Goal: Information Seeking & Learning: Learn about a topic

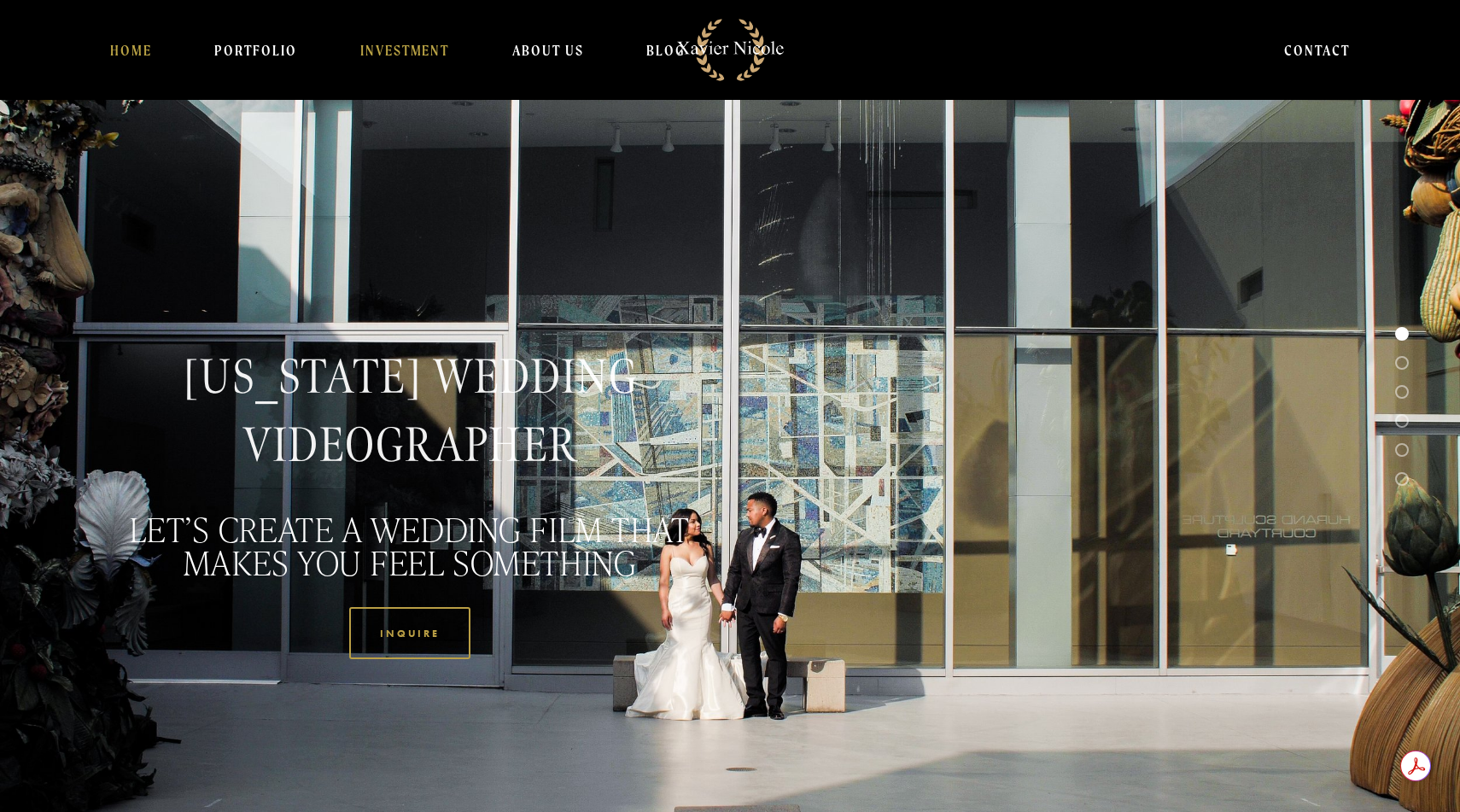
click at [383, 52] on link "INVESTMENT" at bounding box center [404, 50] width 90 height 35
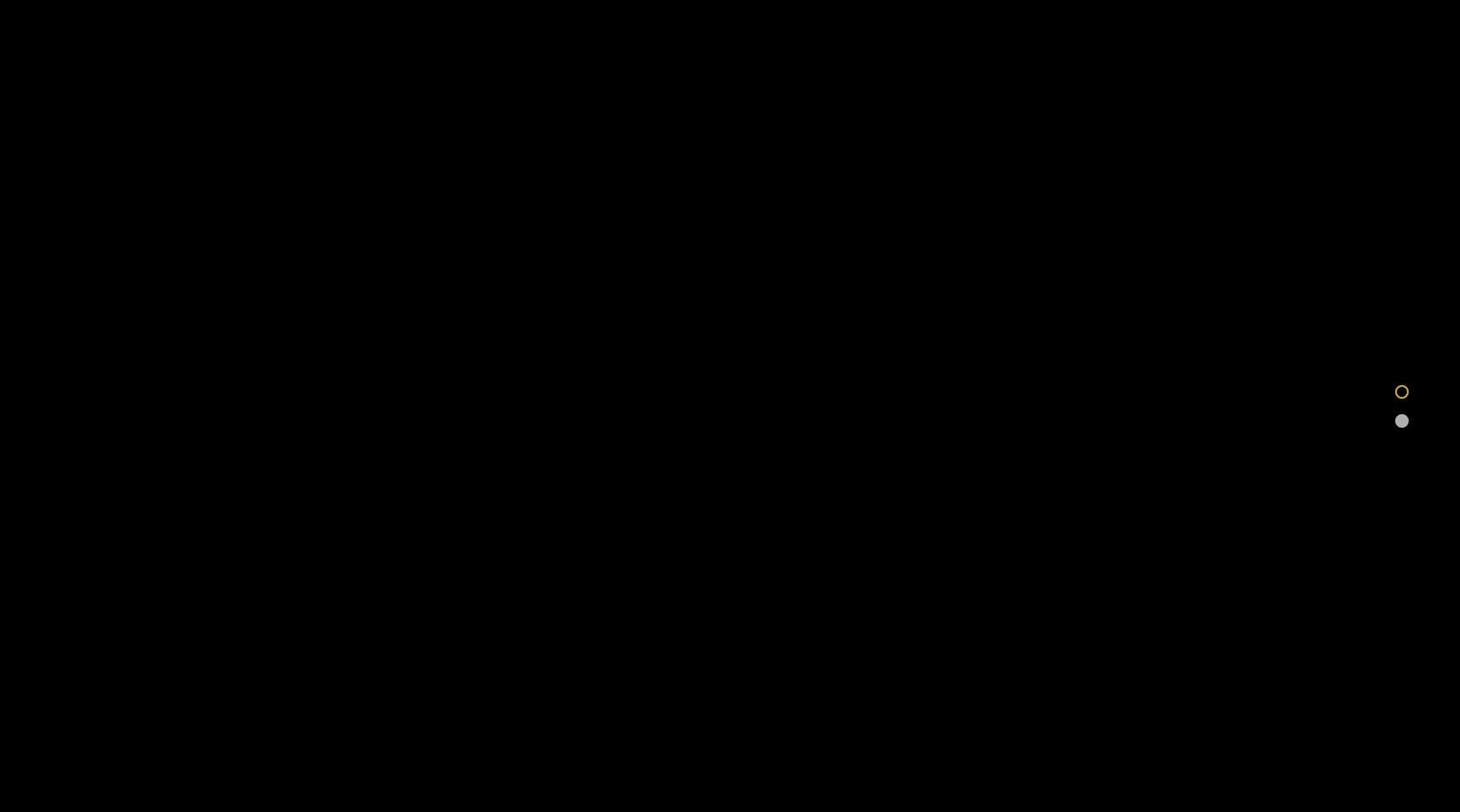
scroll to position [1532, 0]
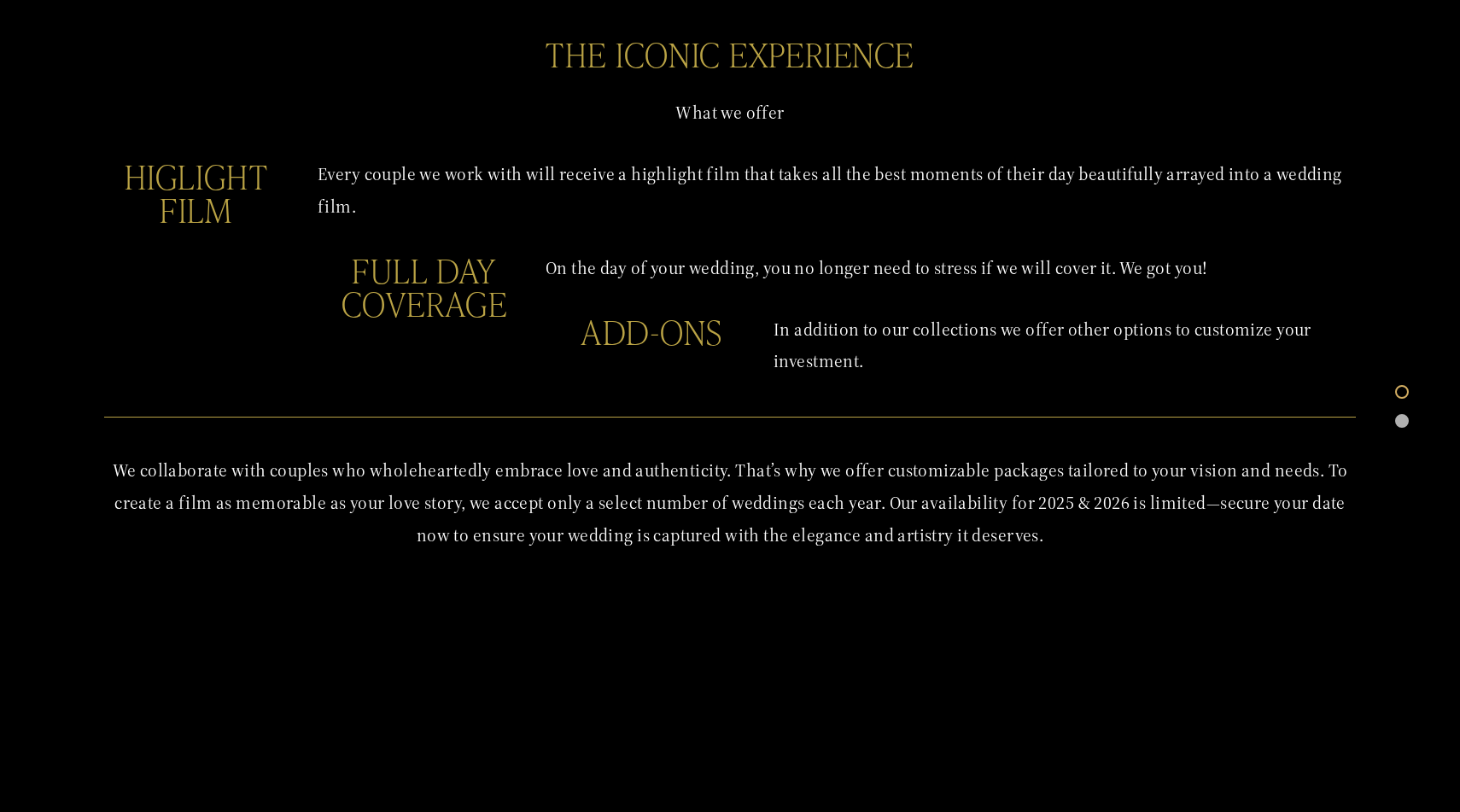
click at [694, 336] on h2 "ADD-ONS" at bounding box center [652, 331] width 184 height 34
click at [1401, 422] on div at bounding box center [1401, 420] width 13 height 13
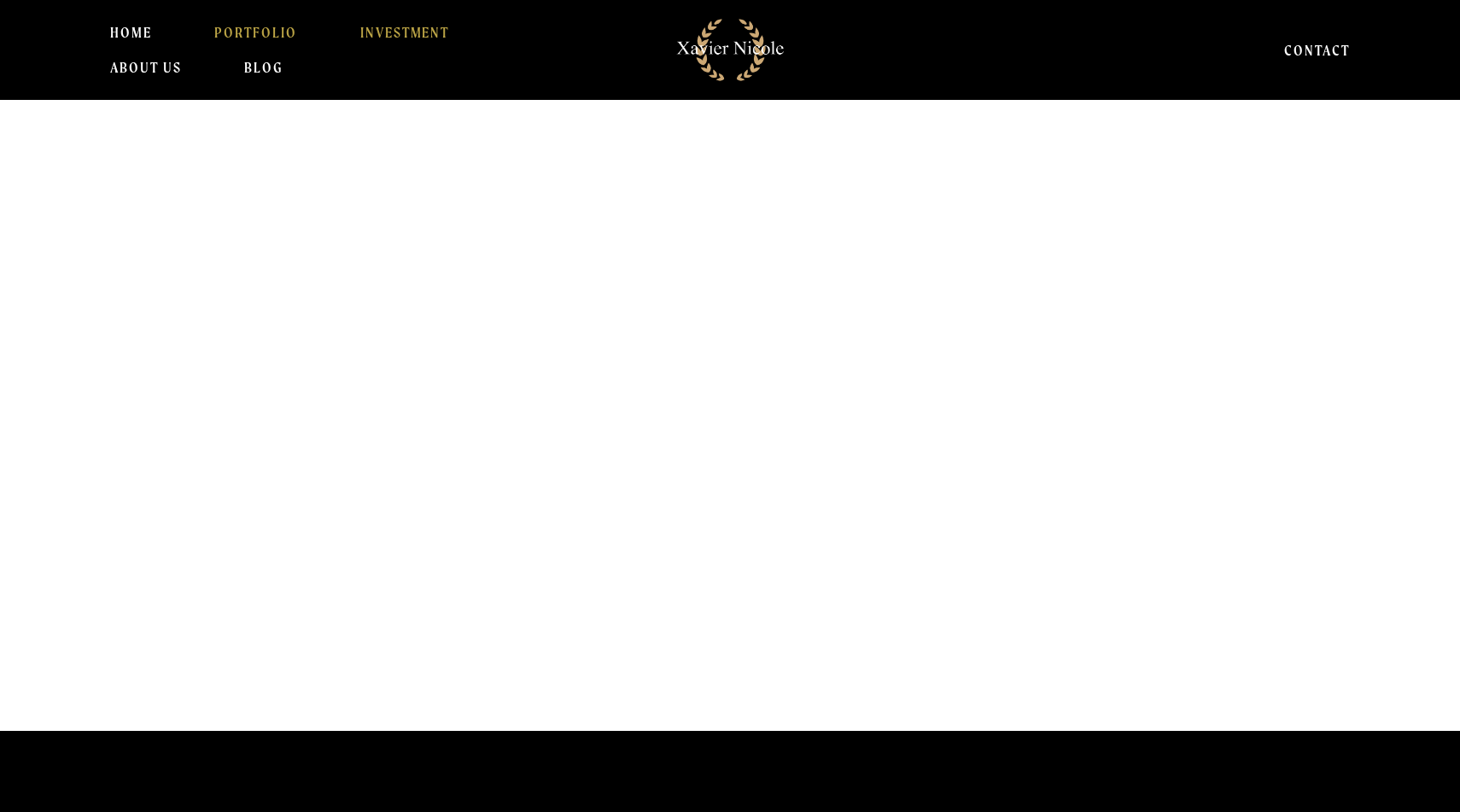
click at [273, 30] on link "PORTFOLIO" at bounding box center [255, 32] width 82 height 35
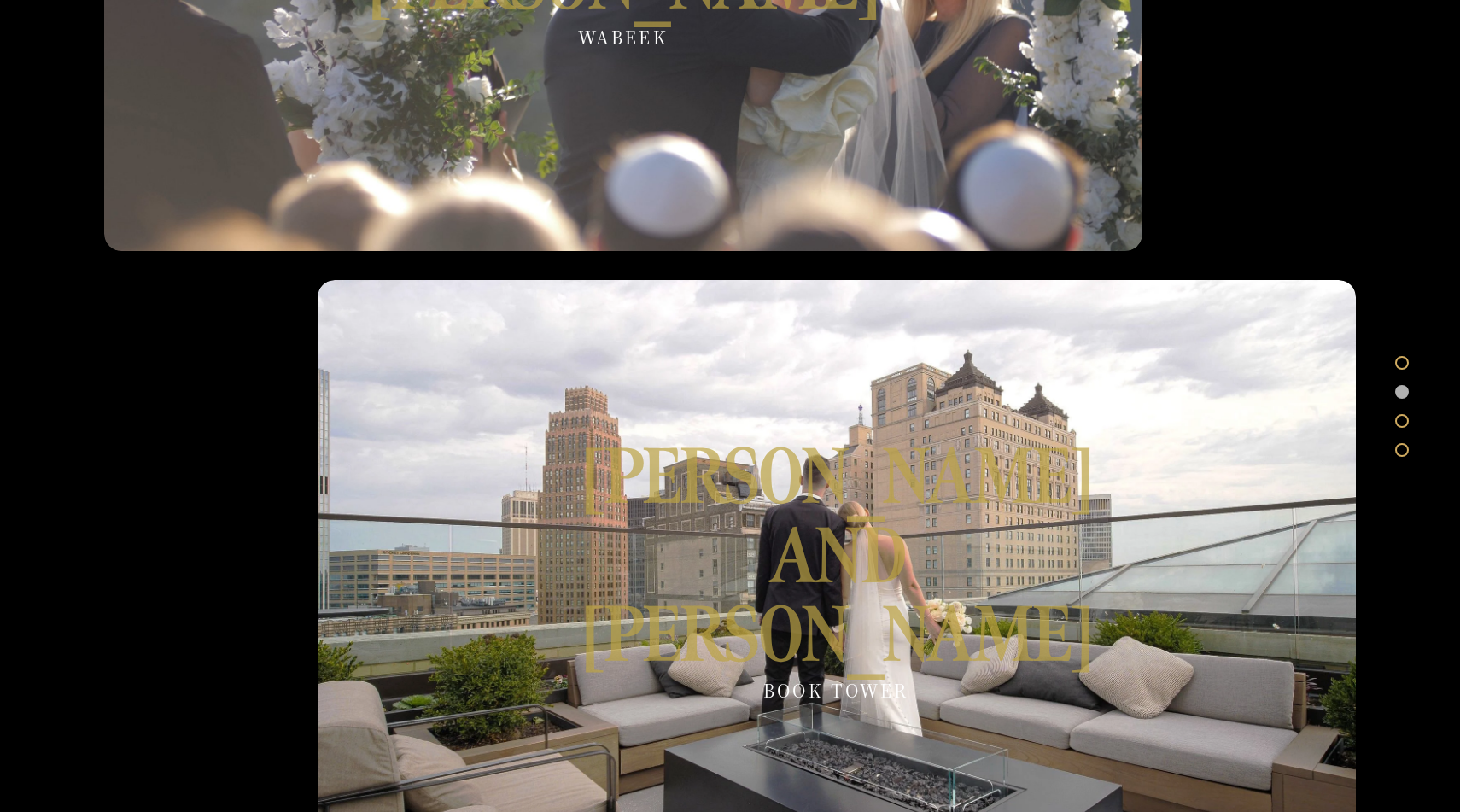
scroll to position [2288, 0]
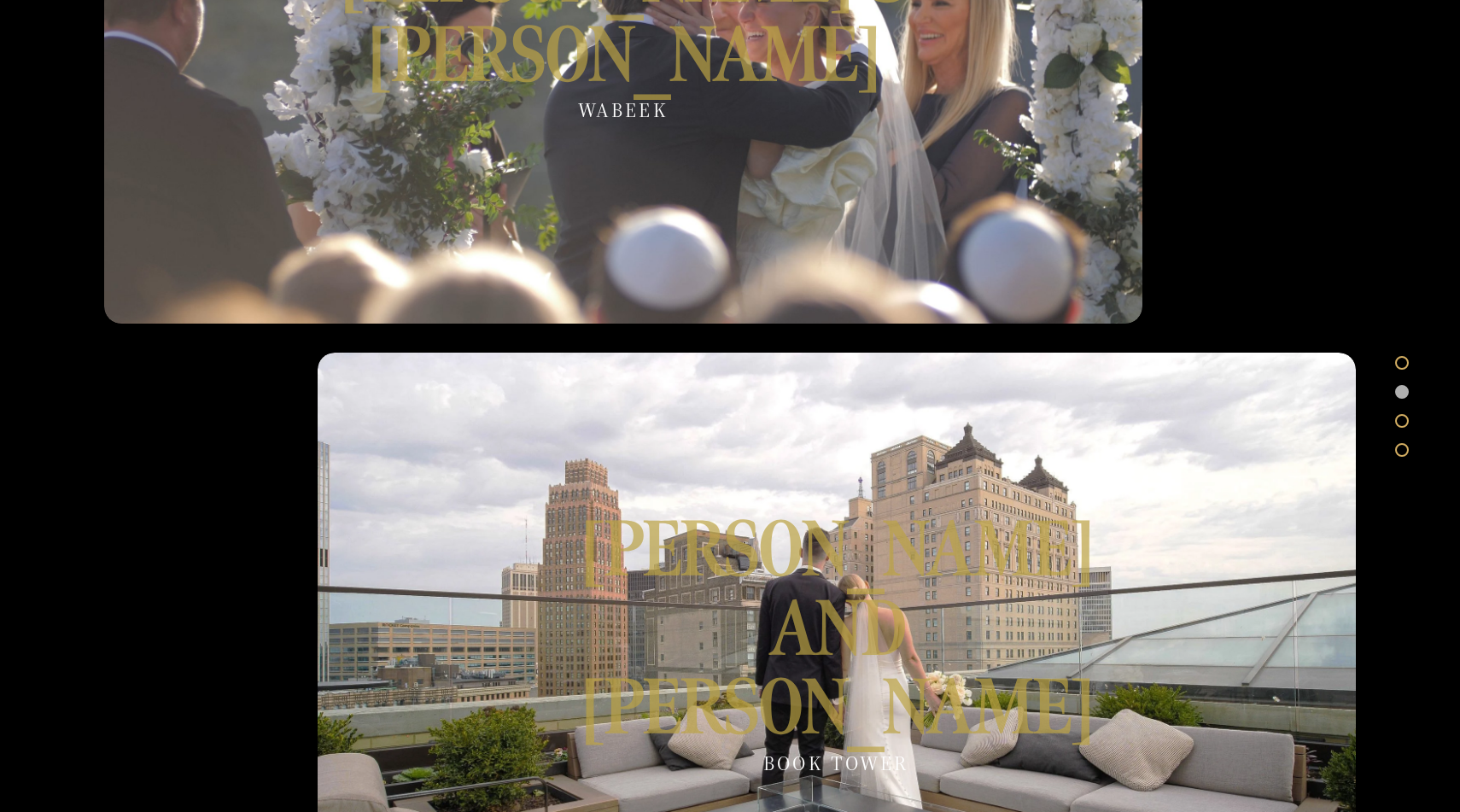
click at [696, 619] on div at bounding box center [836, 644] width 1038 height 584
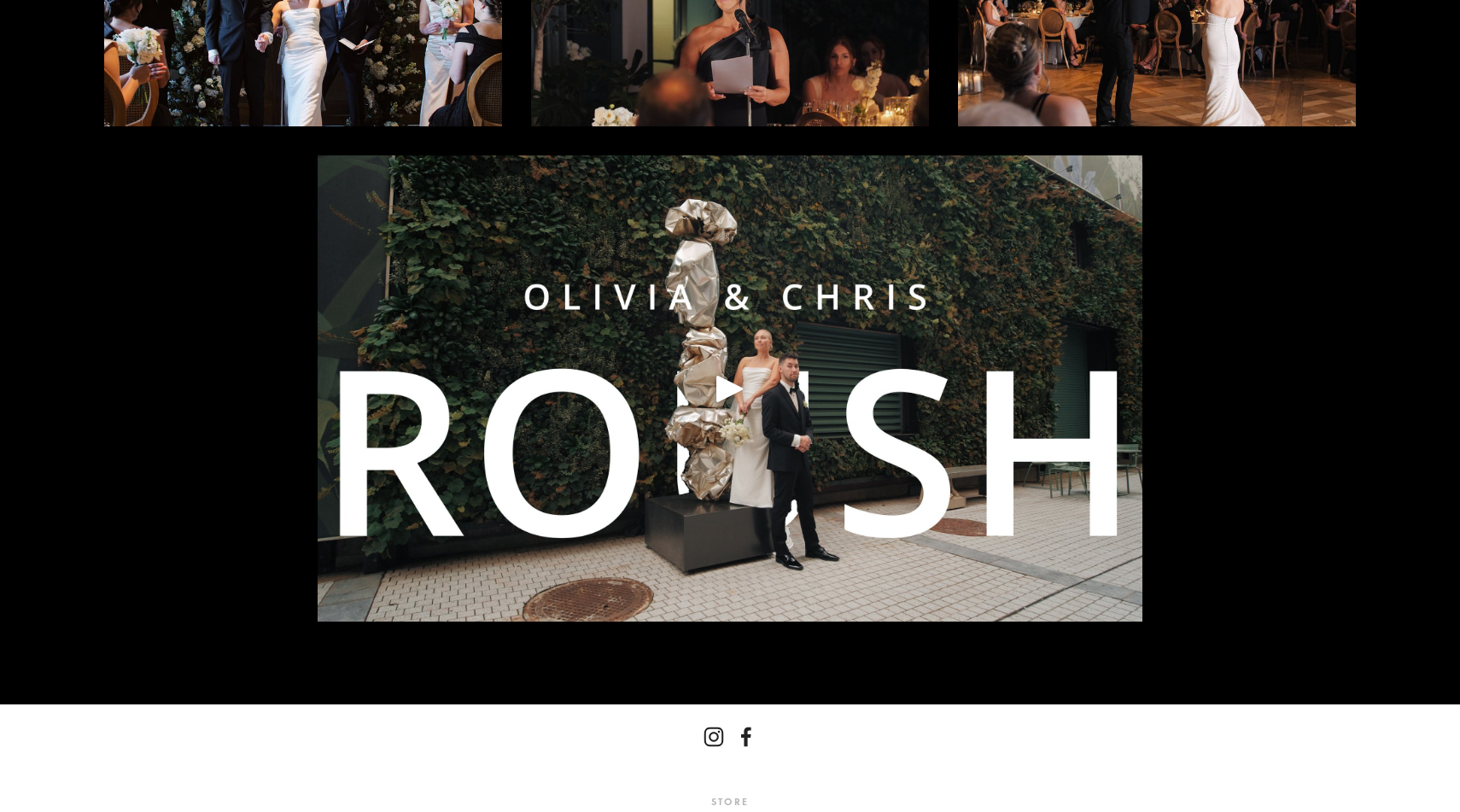
scroll to position [334, 0]
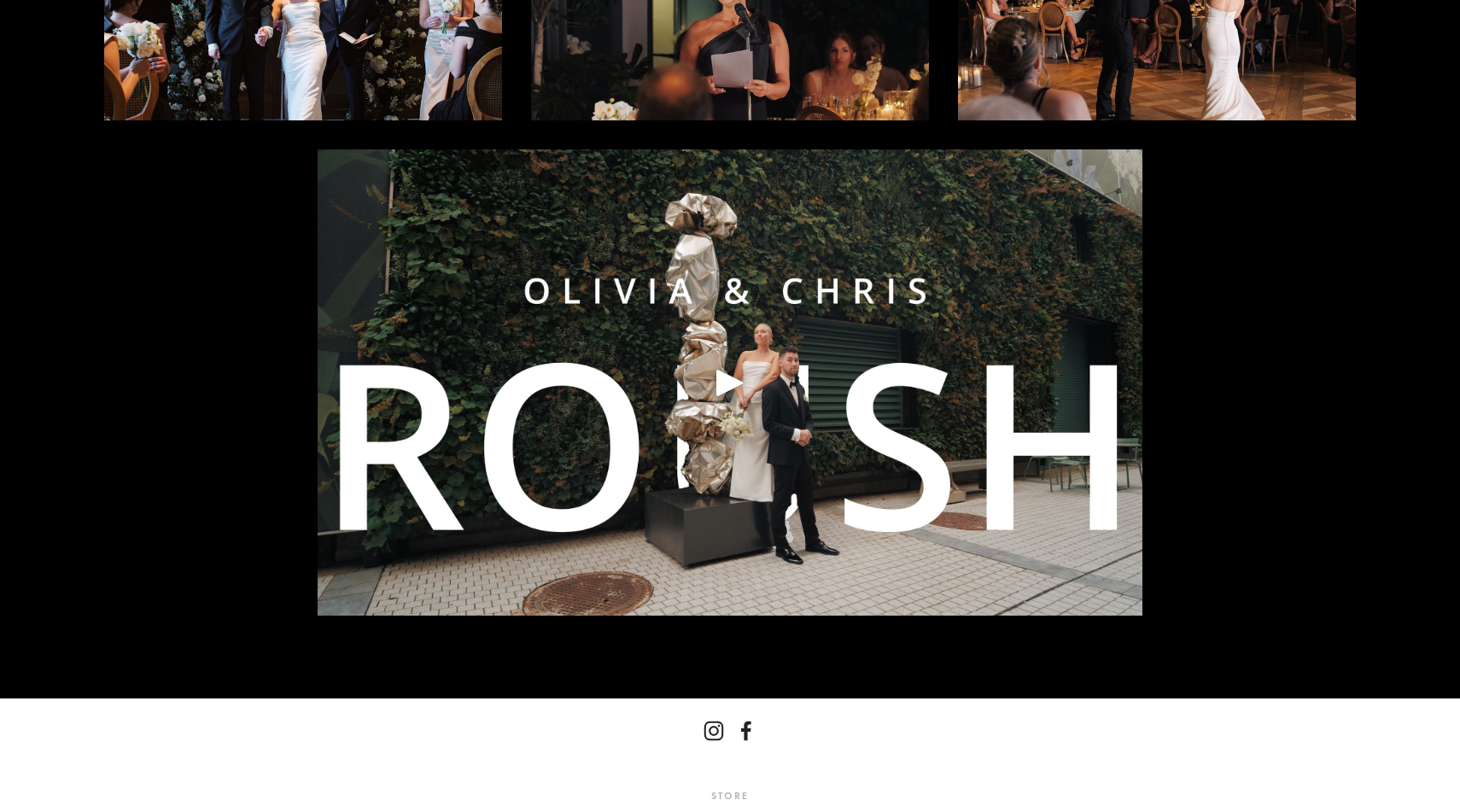
click at [705, 379] on div at bounding box center [730, 383] width 824 height 466
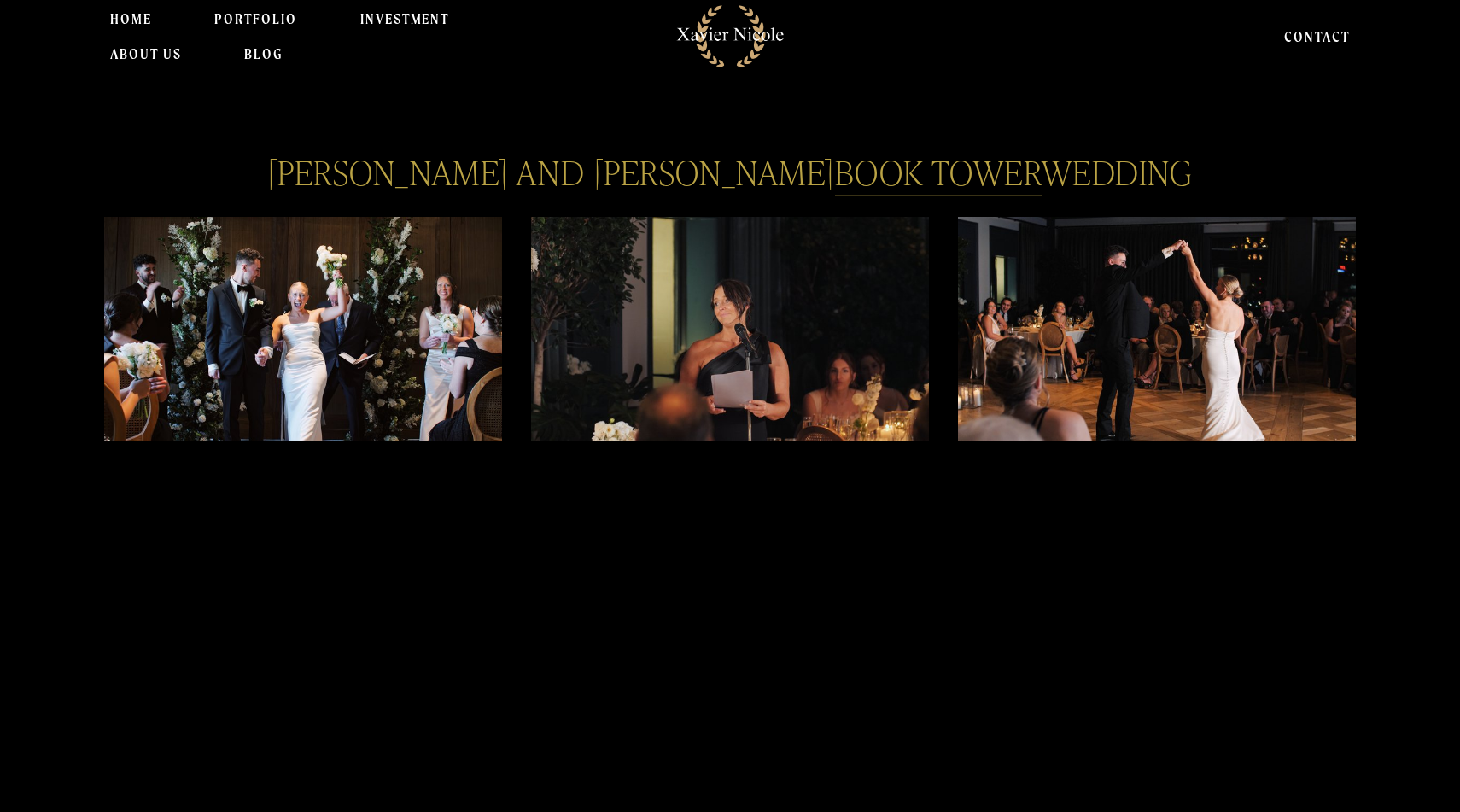
scroll to position [0, 0]
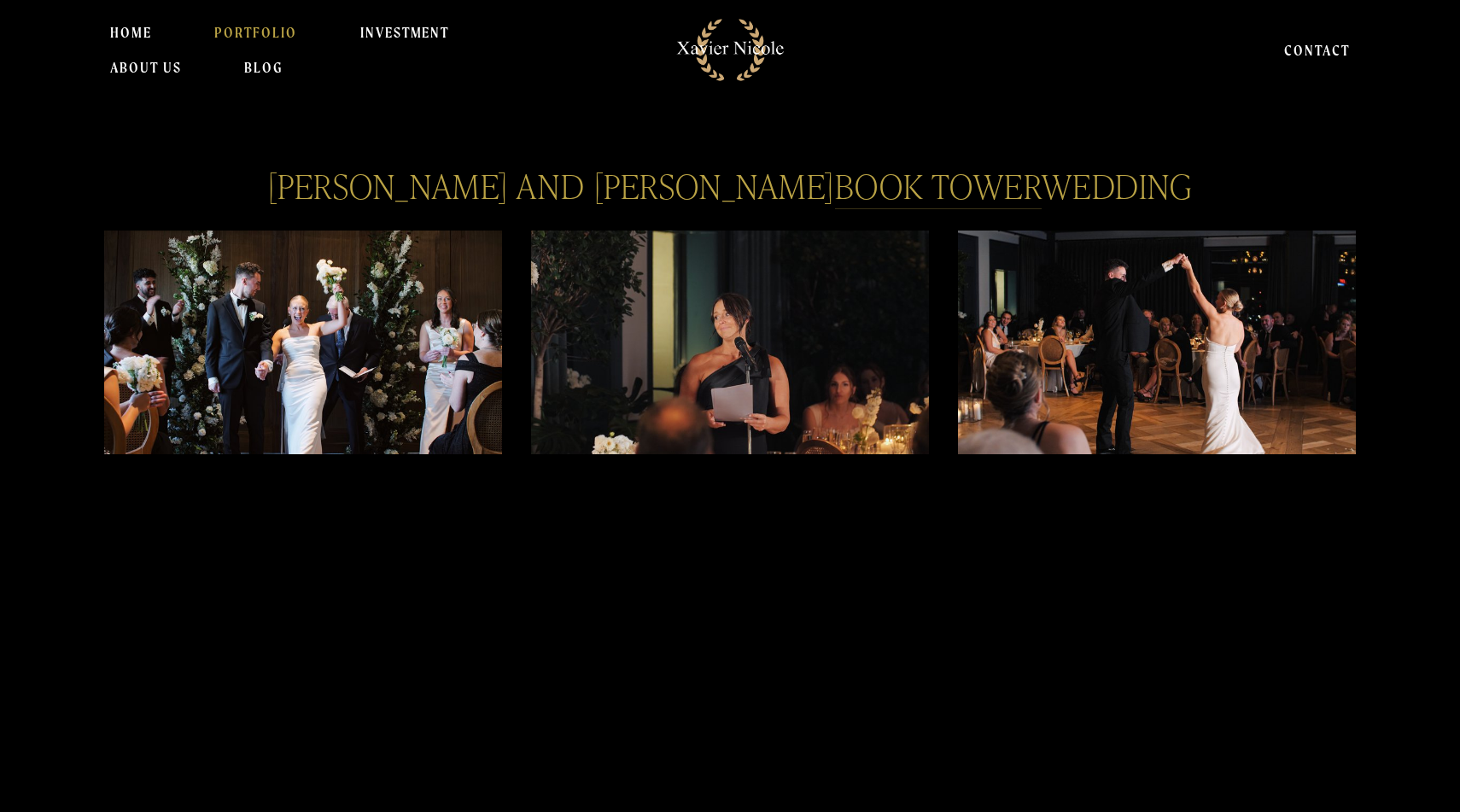
click at [243, 33] on link "PORTFOLIO" at bounding box center [255, 32] width 82 height 35
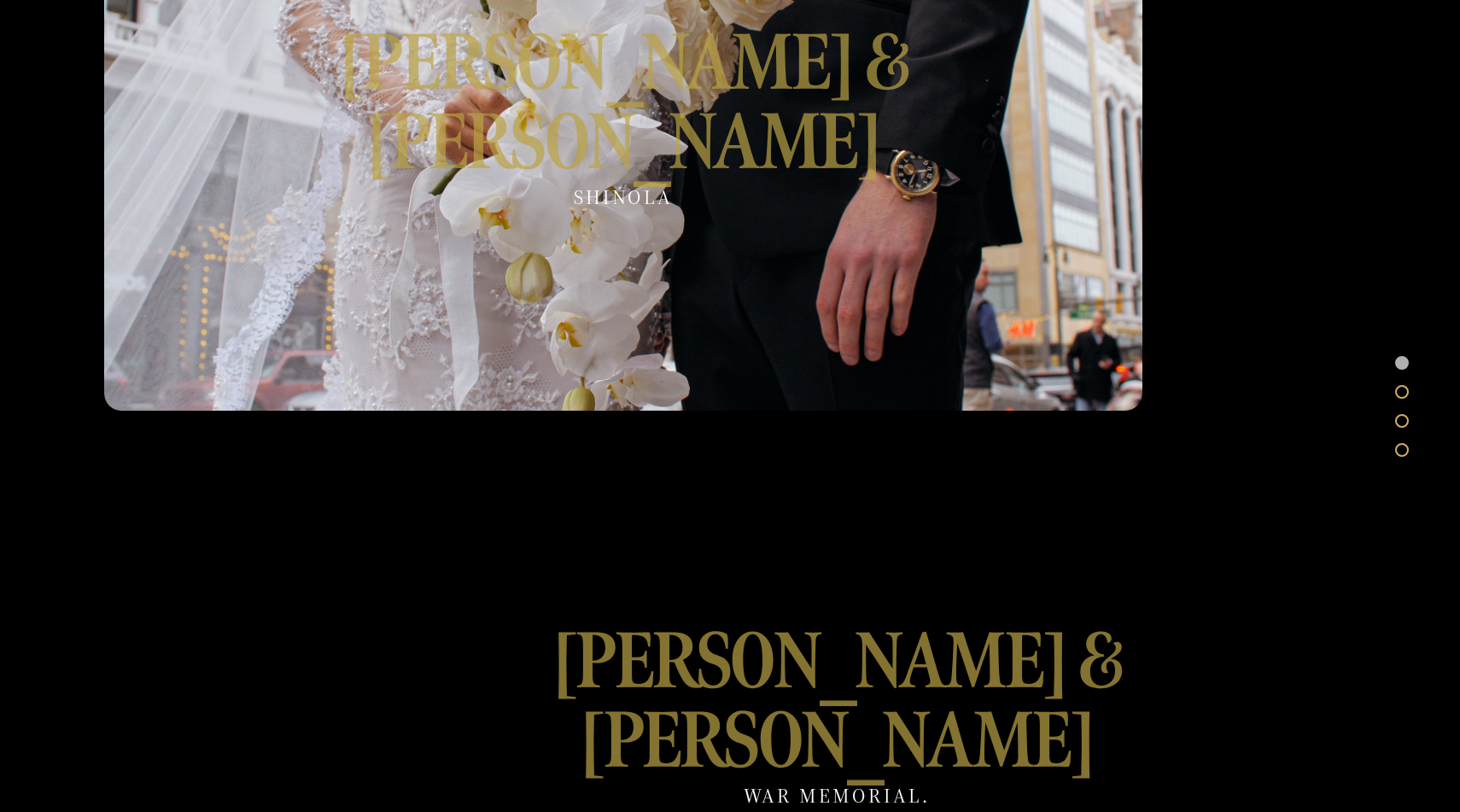
scroll to position [486, 0]
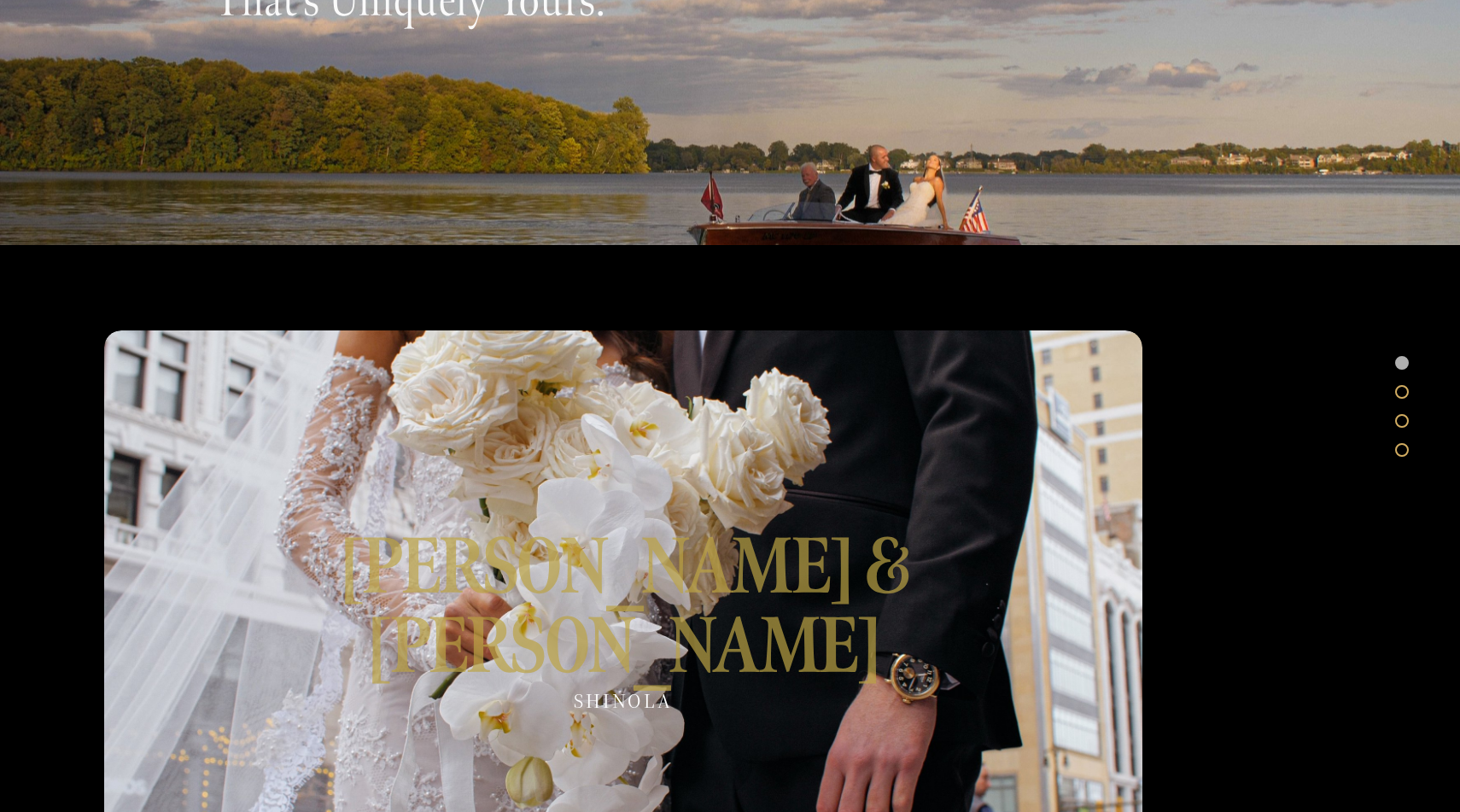
click at [648, 577] on div at bounding box center [623, 622] width 1038 height 584
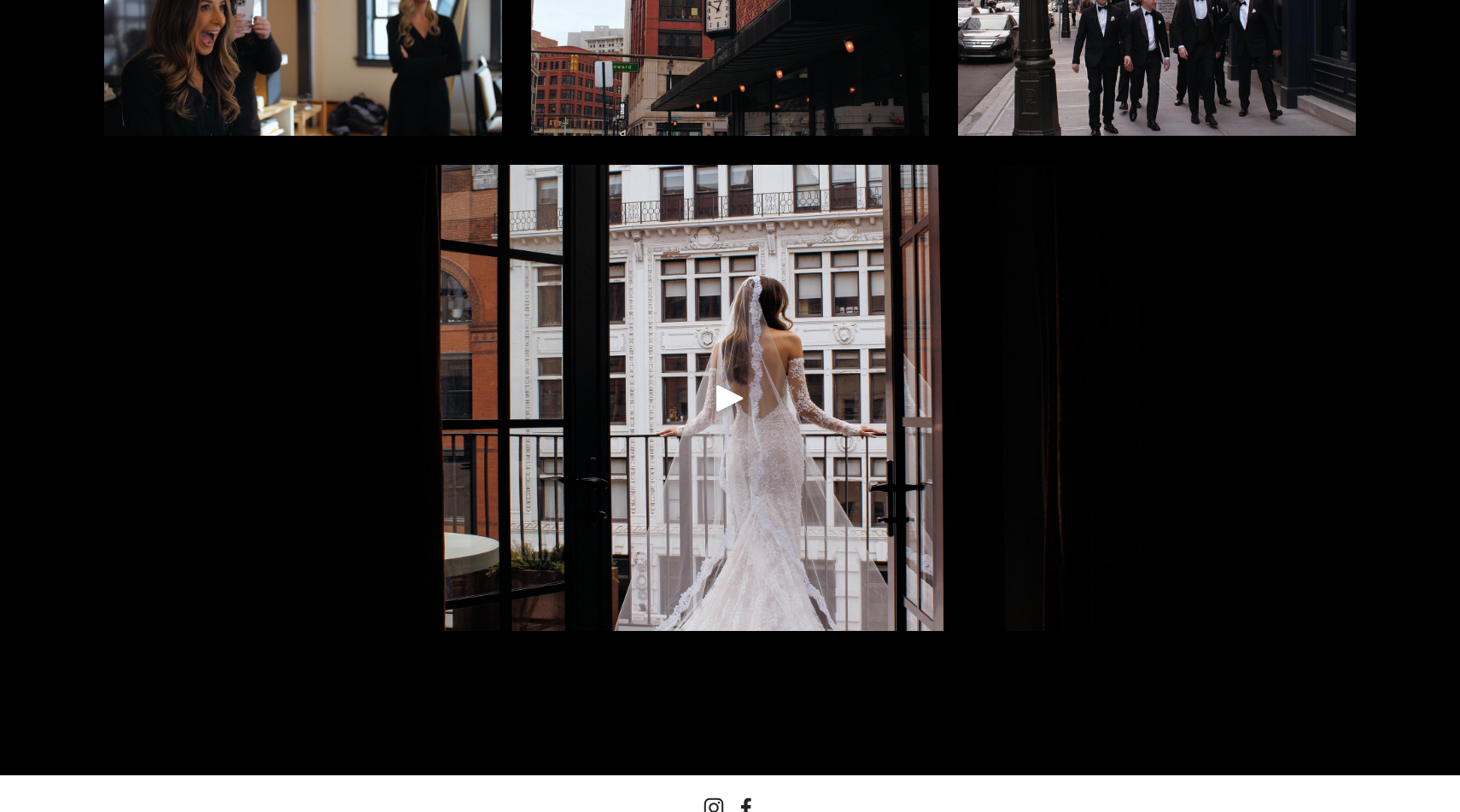
scroll to position [437, 0]
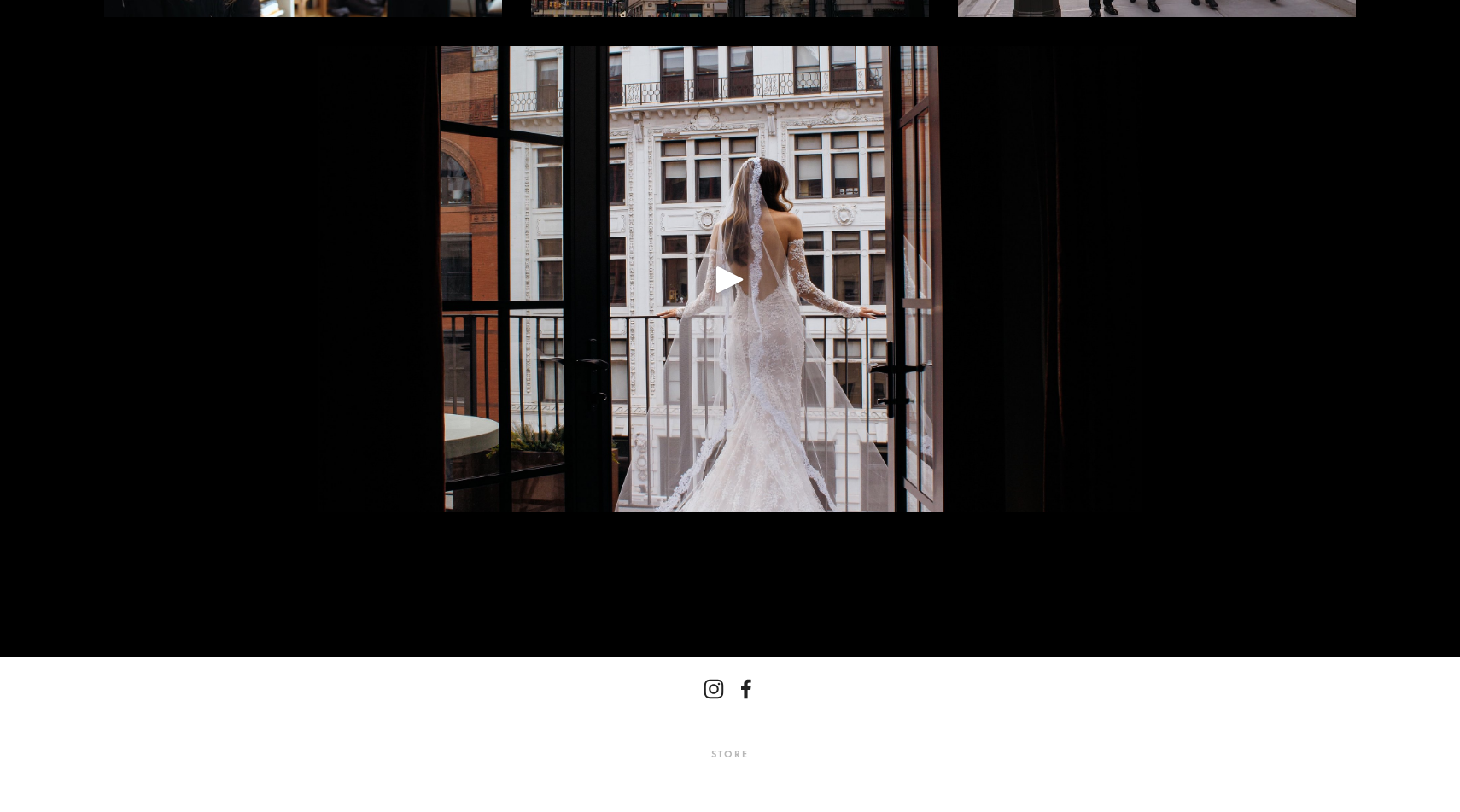
click at [723, 254] on div at bounding box center [730, 279] width 824 height 466
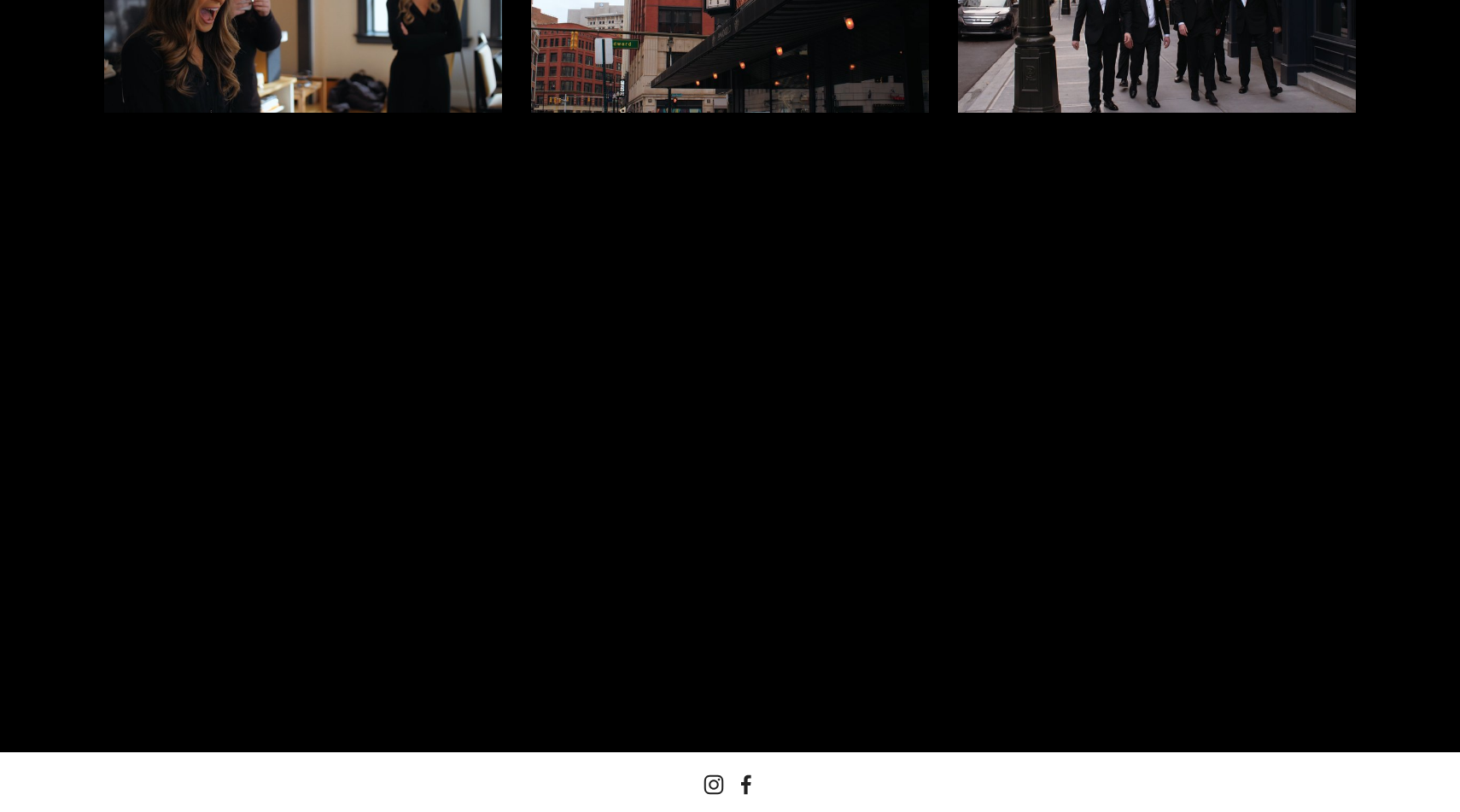
scroll to position [0, 0]
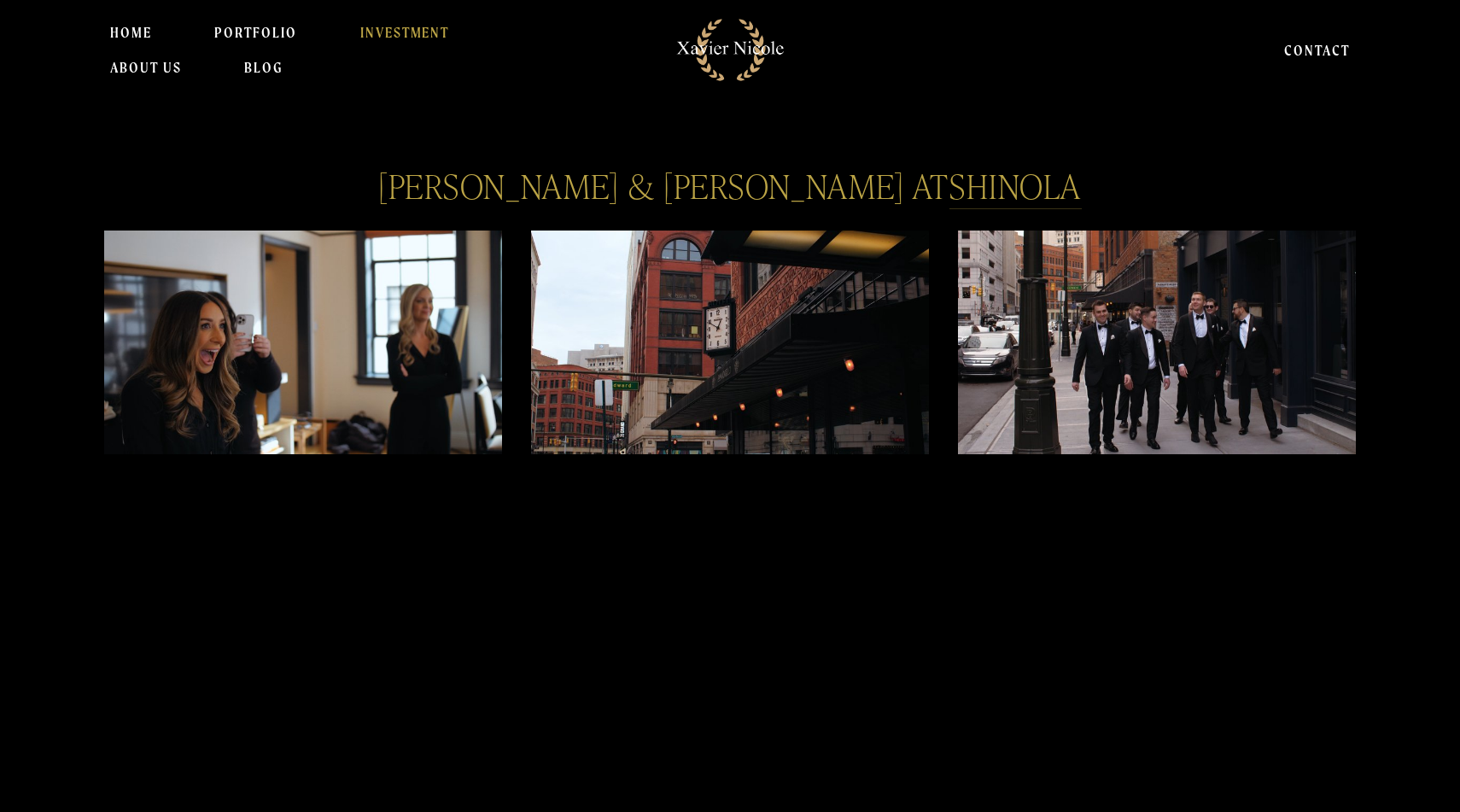
click at [414, 22] on link "INVESTMENT" at bounding box center [404, 32] width 90 height 35
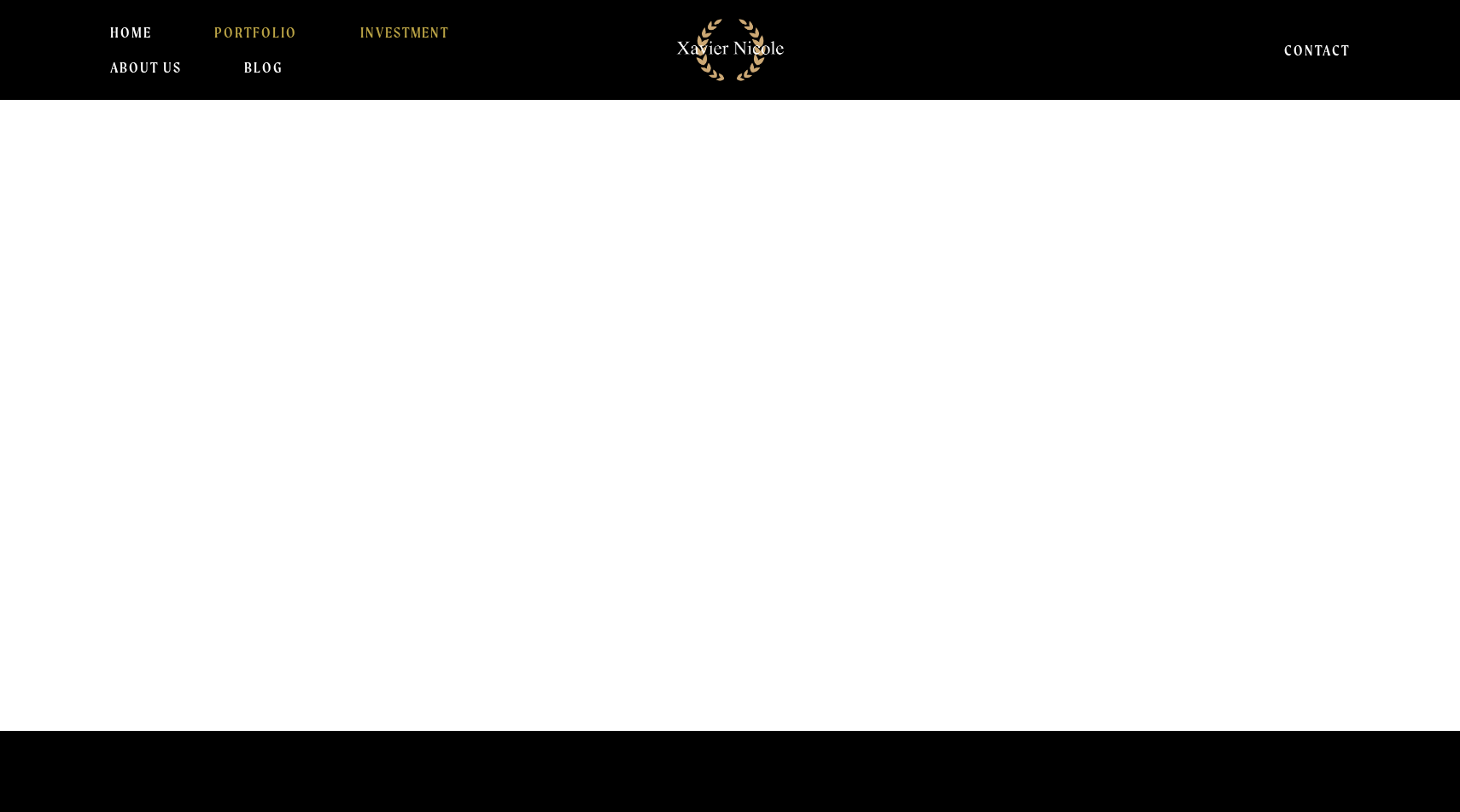
click at [241, 27] on link "PORTFOLIO" at bounding box center [255, 32] width 82 height 35
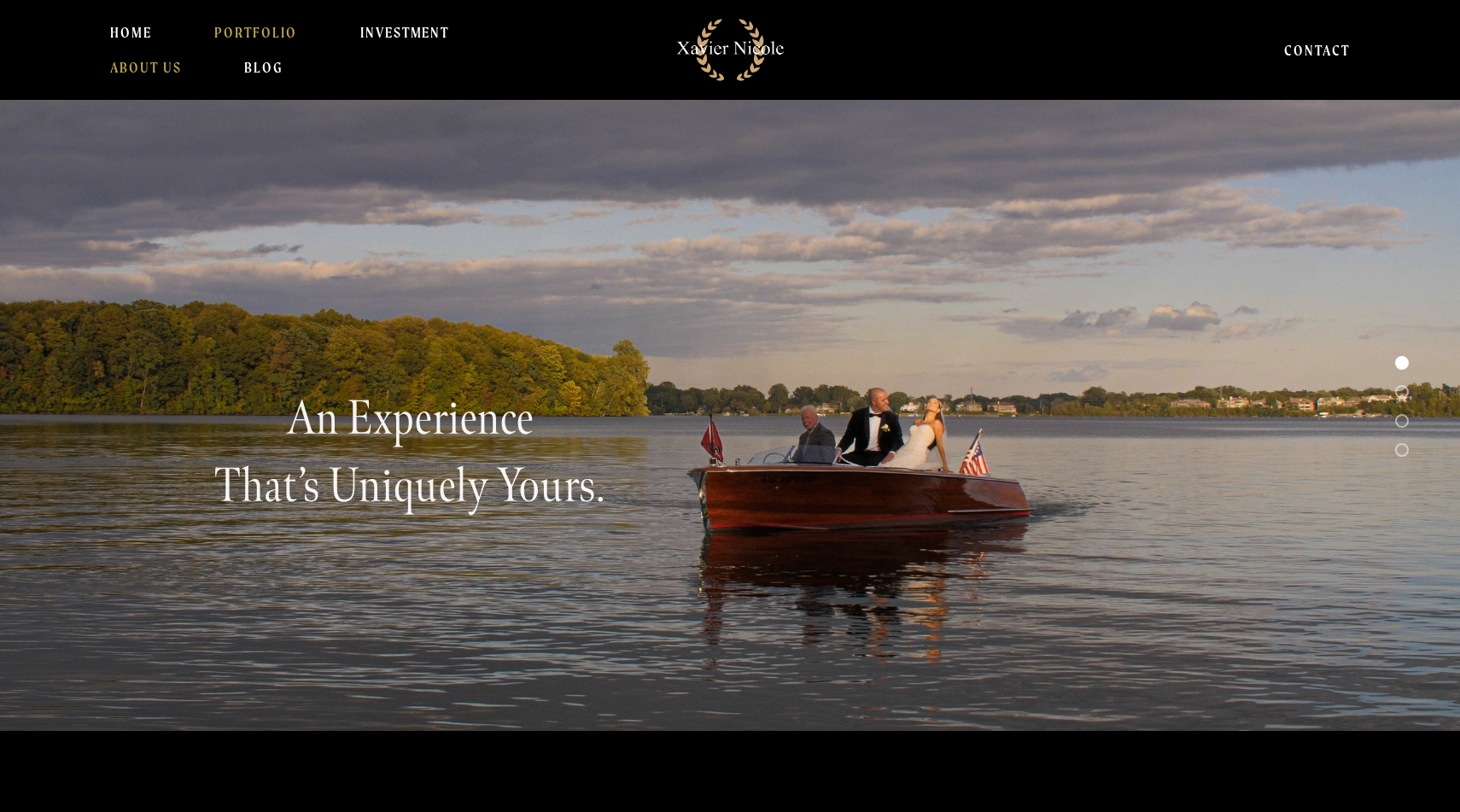
click at [148, 68] on link "About Us" at bounding box center [145, 67] width 72 height 35
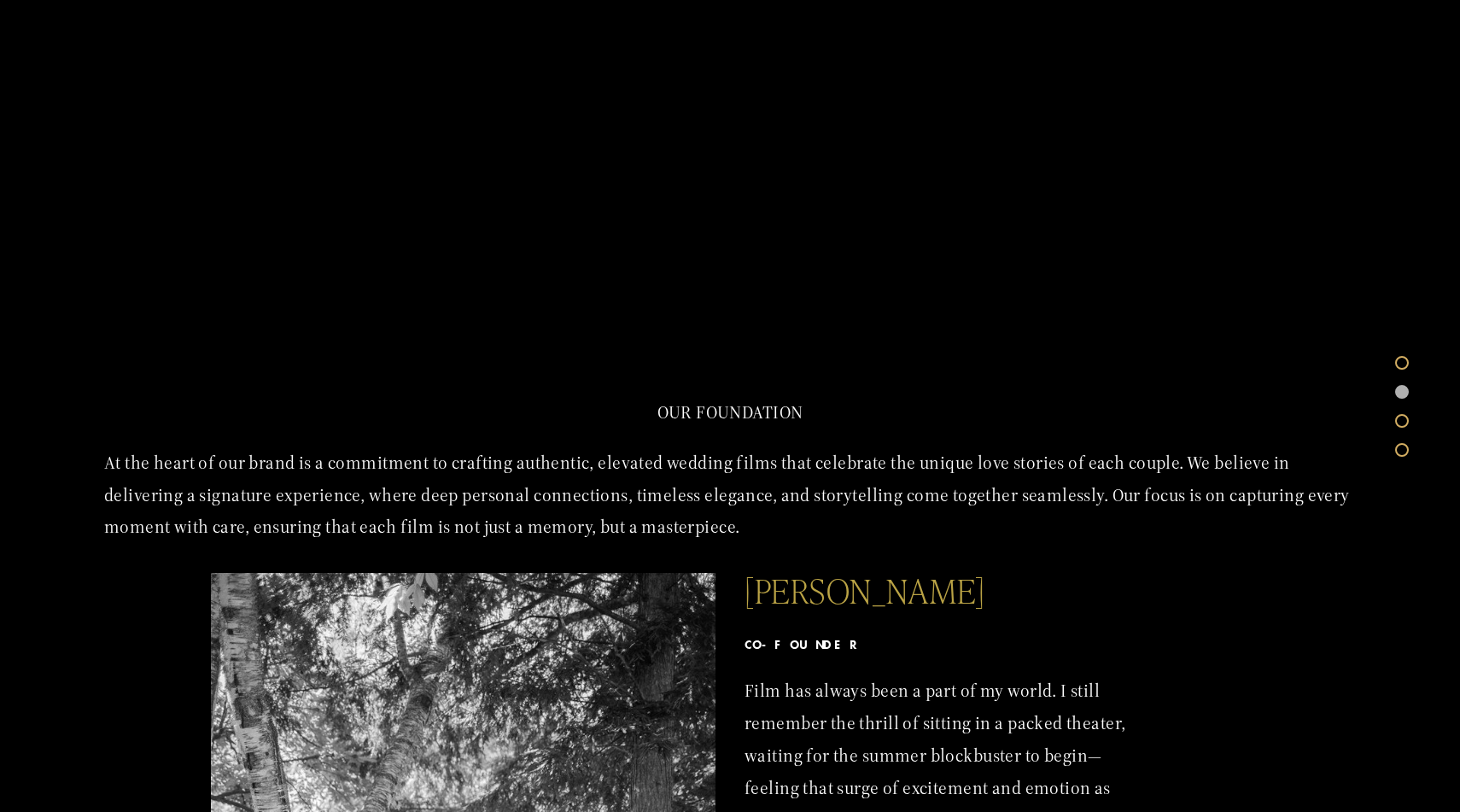
scroll to position [356, 0]
